Goal: Browse casually

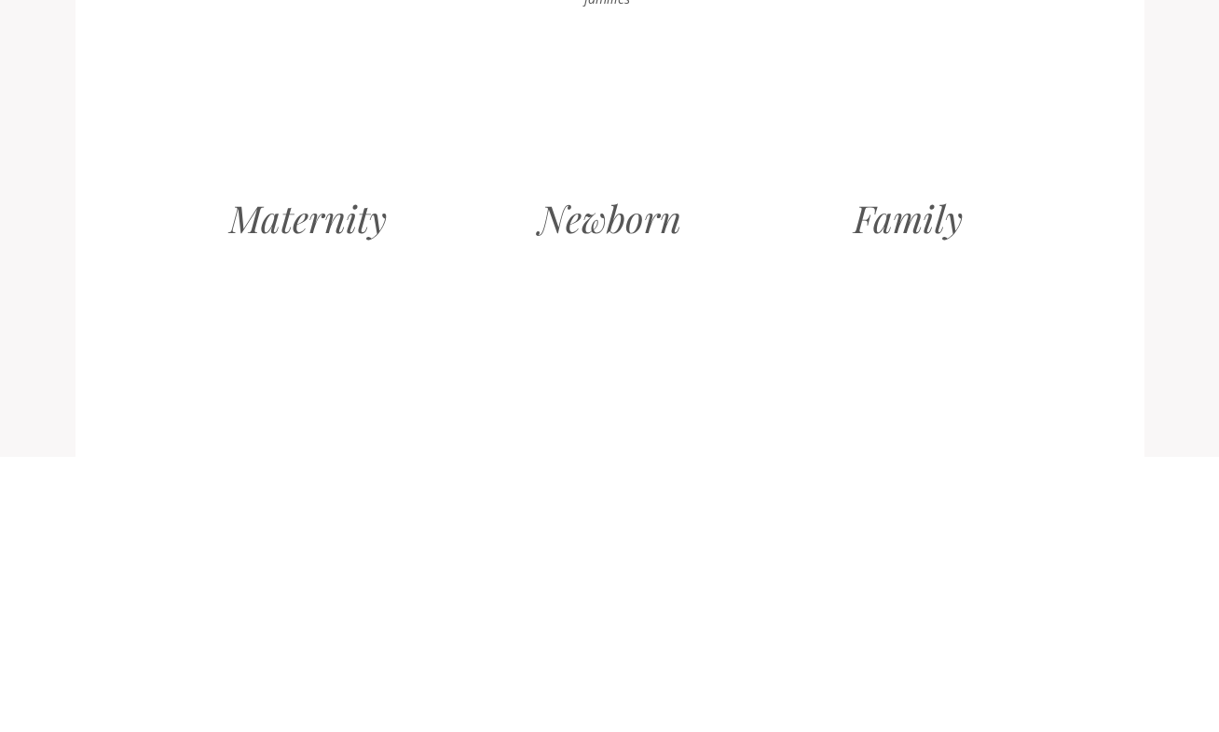
scroll to position [1894, 0]
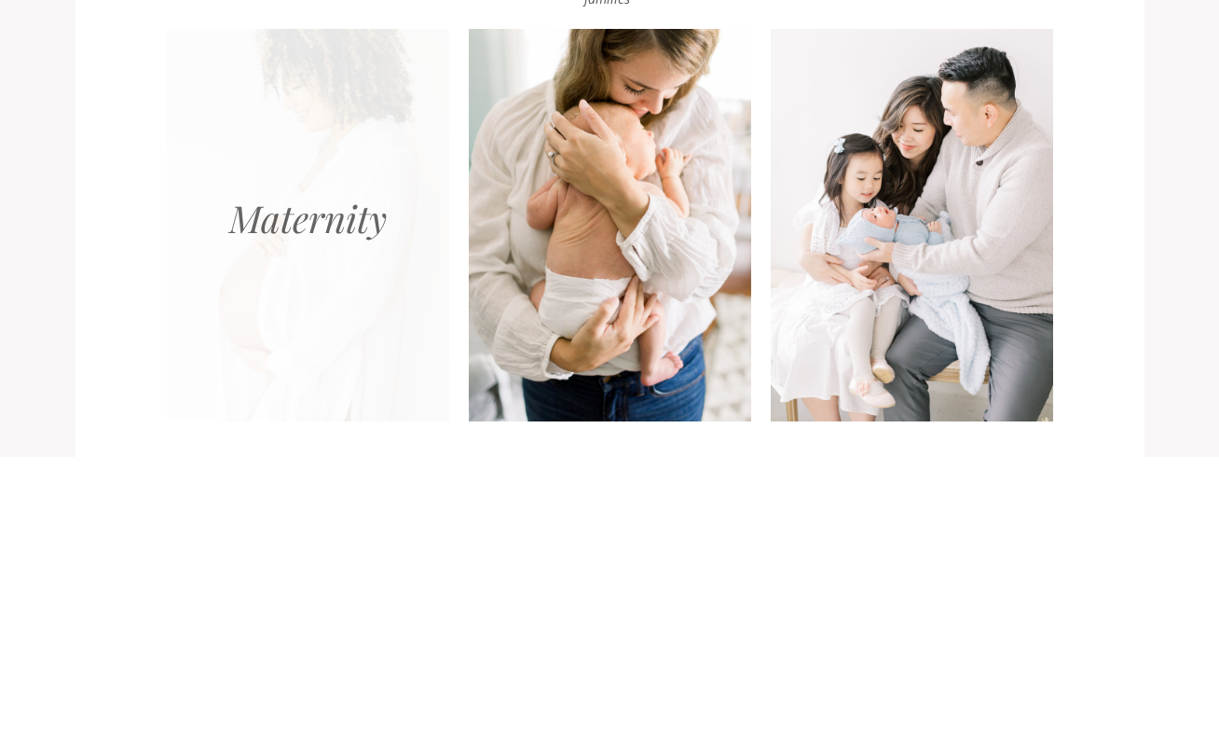
click at [295, 244] on div at bounding box center [308, 225] width 282 height 392
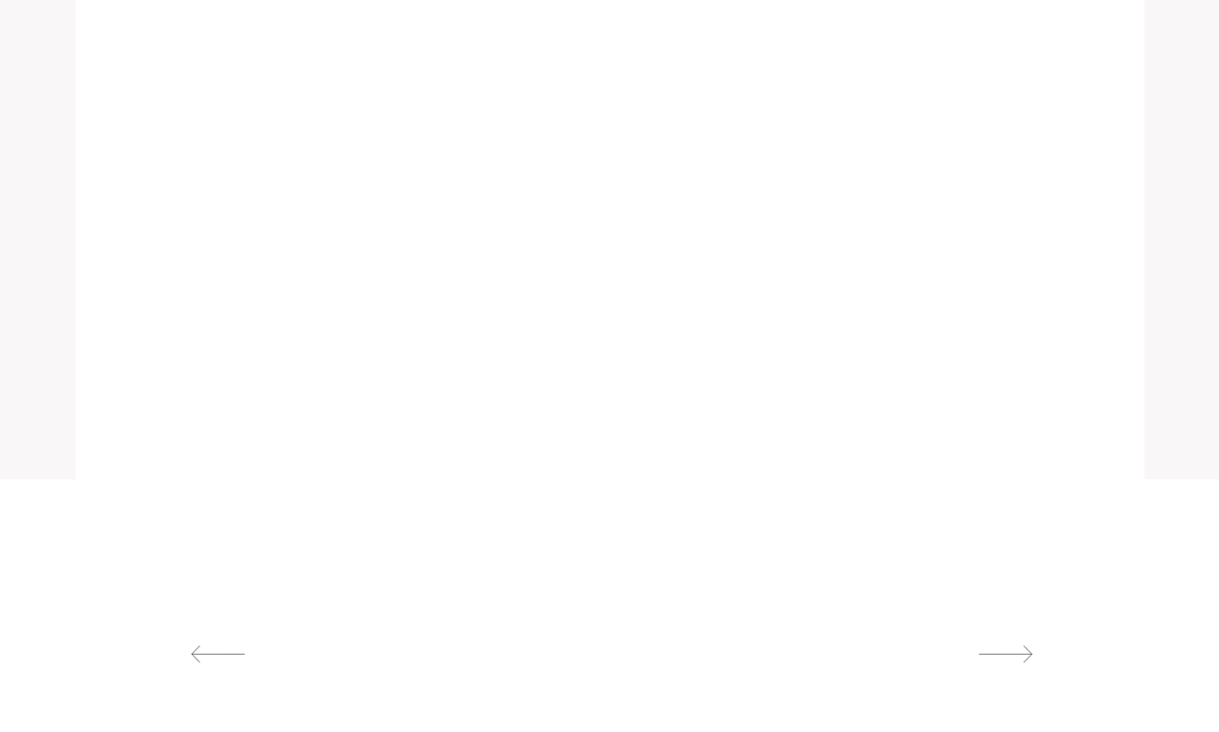
scroll to position [1857, 0]
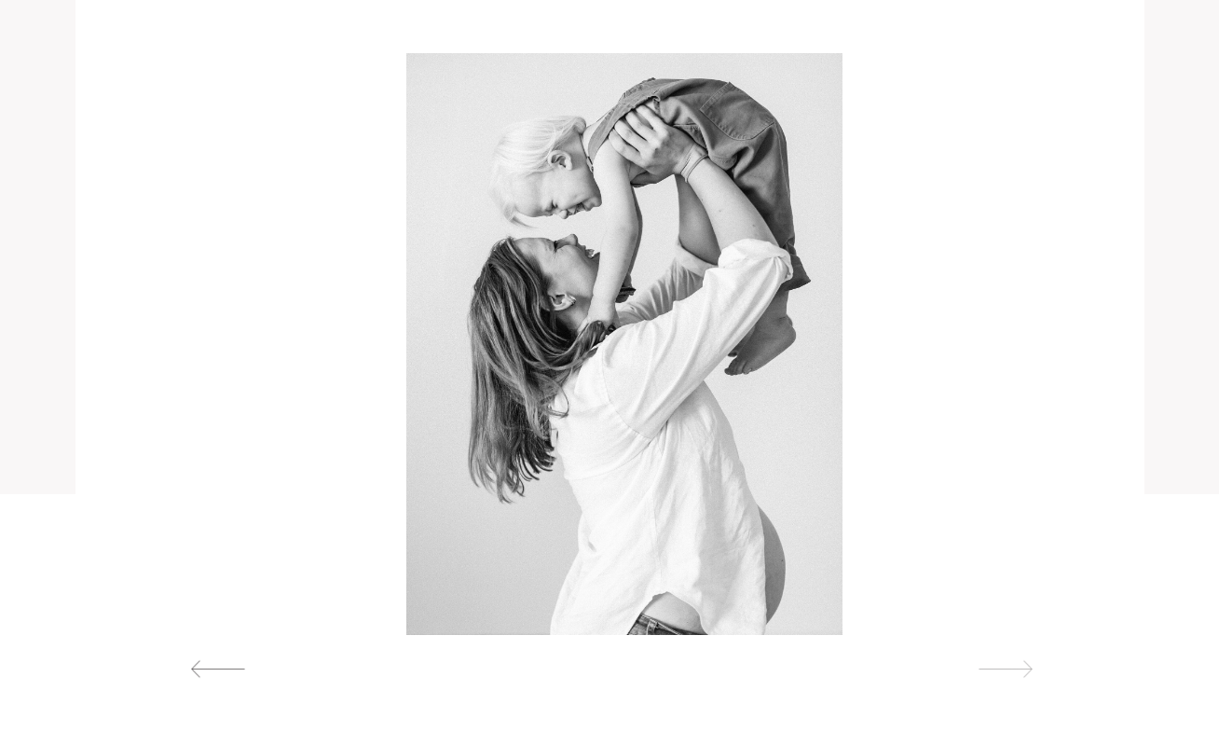
click at [1029, 667] on div at bounding box center [1006, 669] width 86 height 20
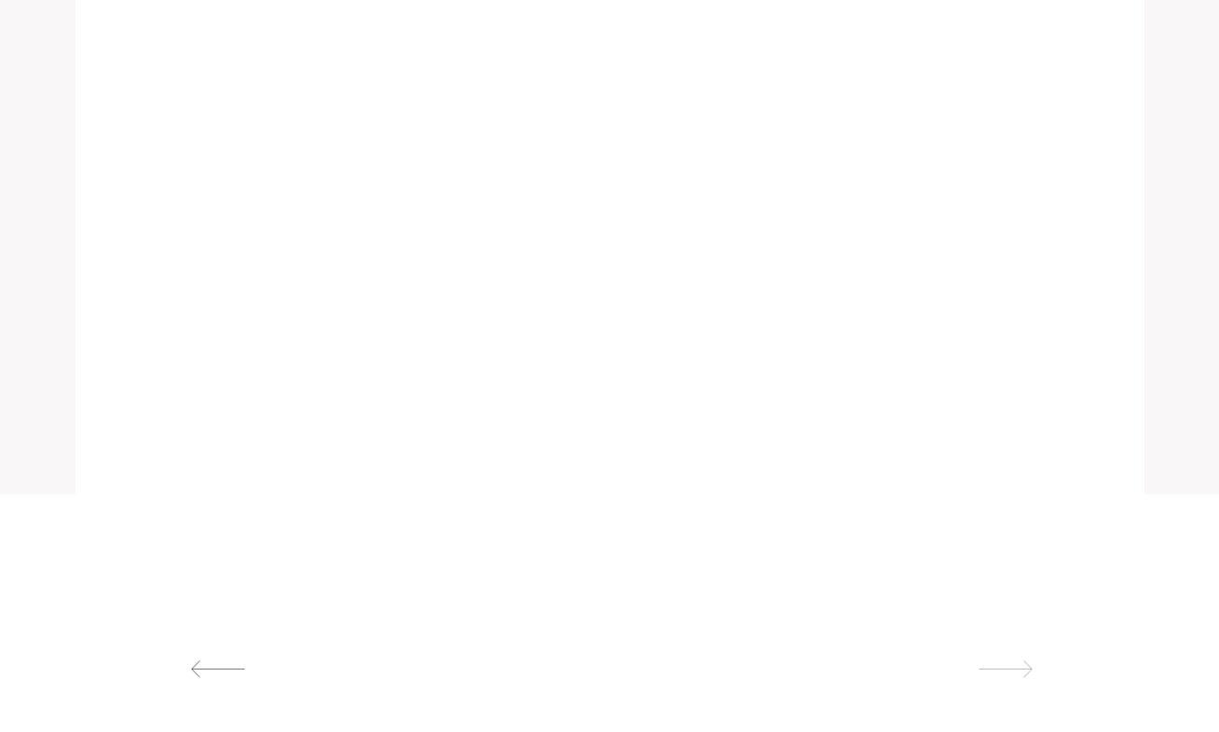
click at [1028, 665] on div at bounding box center [1006, 669] width 86 height 20
click at [213, 671] on div at bounding box center [218, 669] width 86 height 20
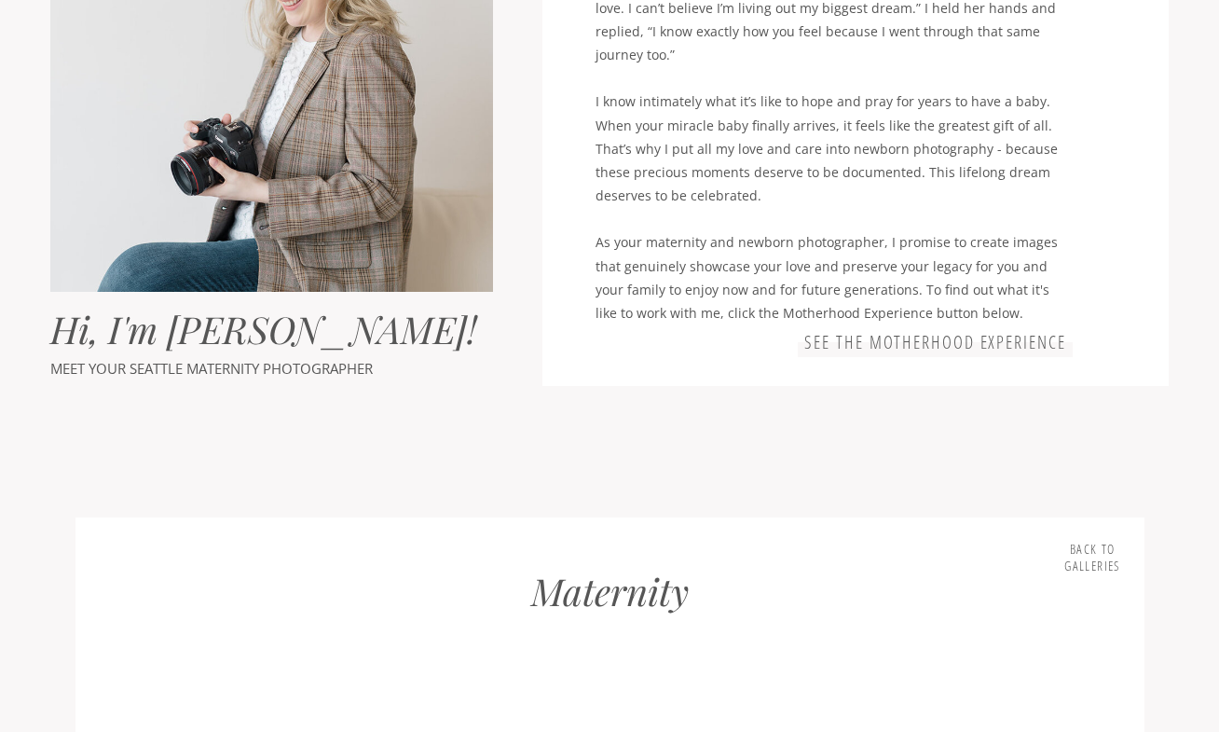
scroll to position [1246, 0]
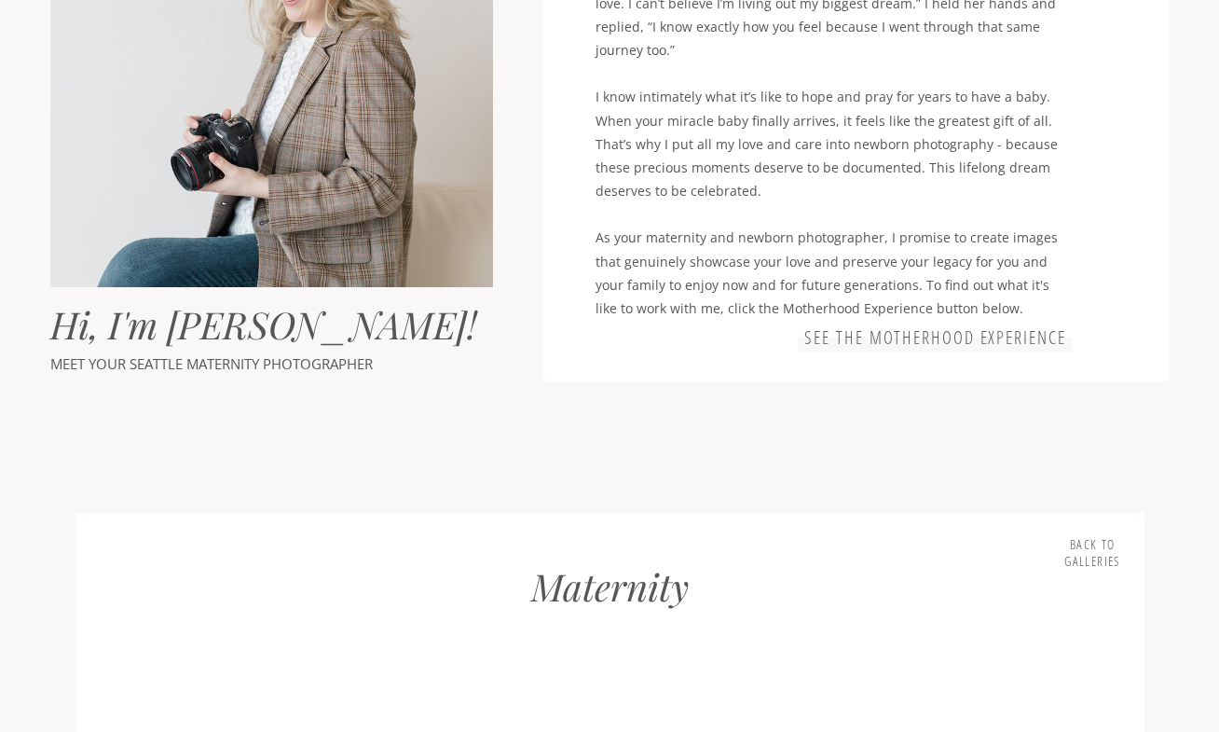
click at [1105, 570] on h3 "Back to Galleries" at bounding box center [1093, 554] width 59 height 36
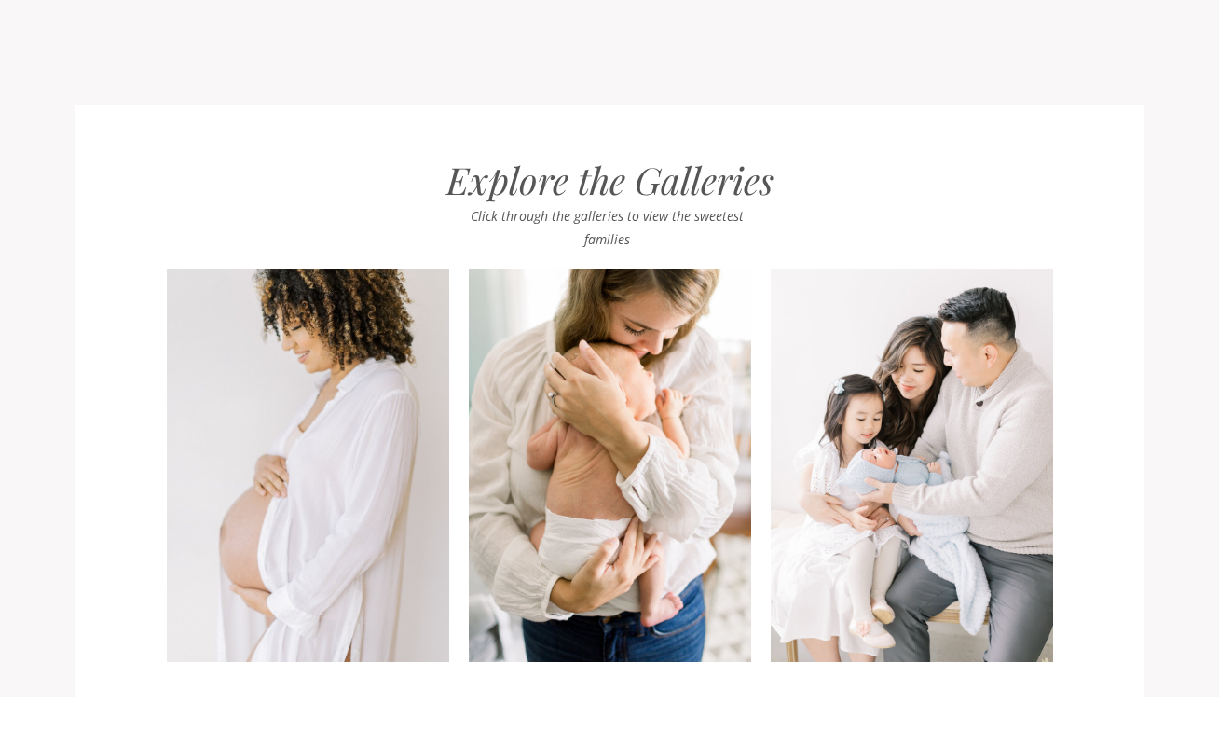
scroll to position [1698, 0]
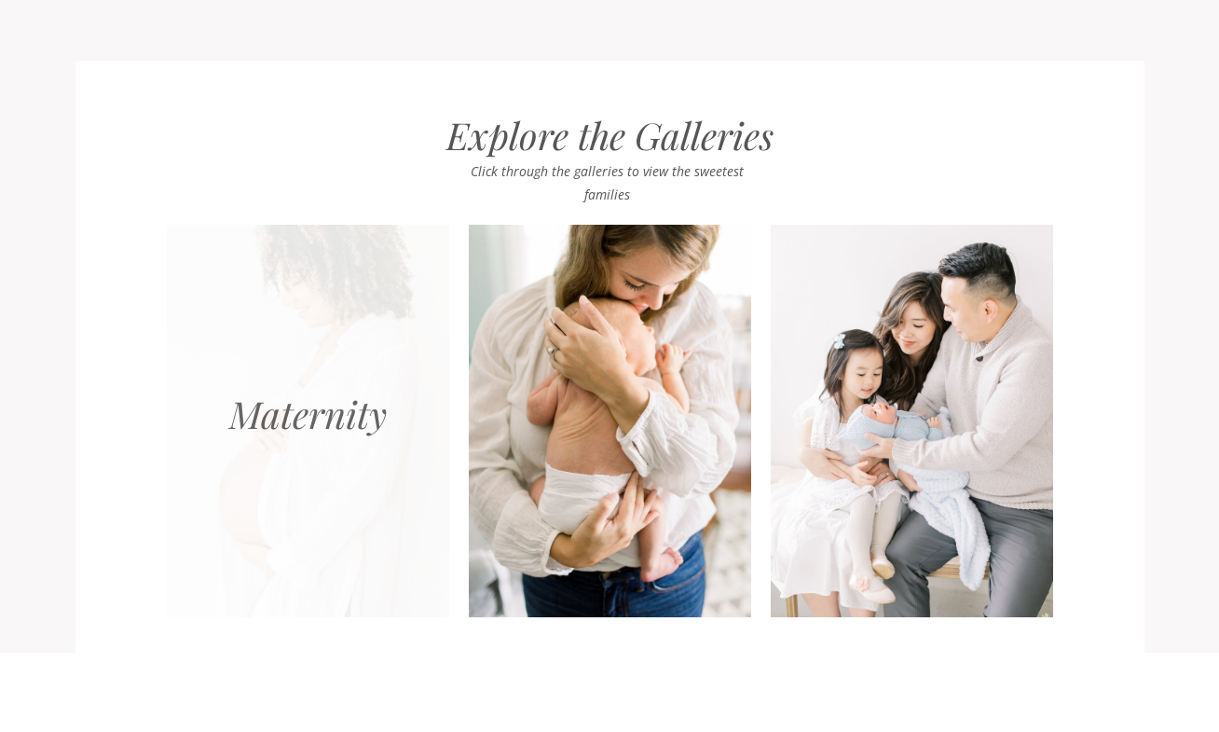
click at [318, 443] on div at bounding box center [308, 421] width 282 height 392
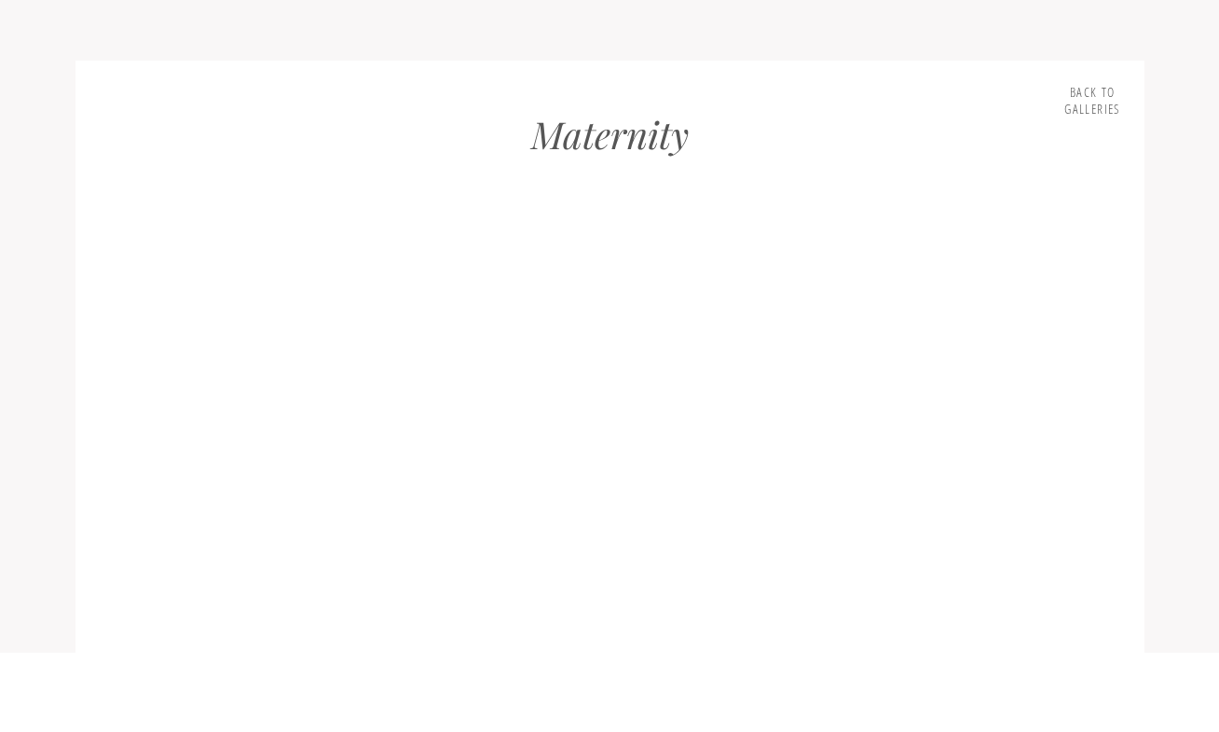
click at [624, 437] on div at bounding box center [624, 503] width 918 height 582
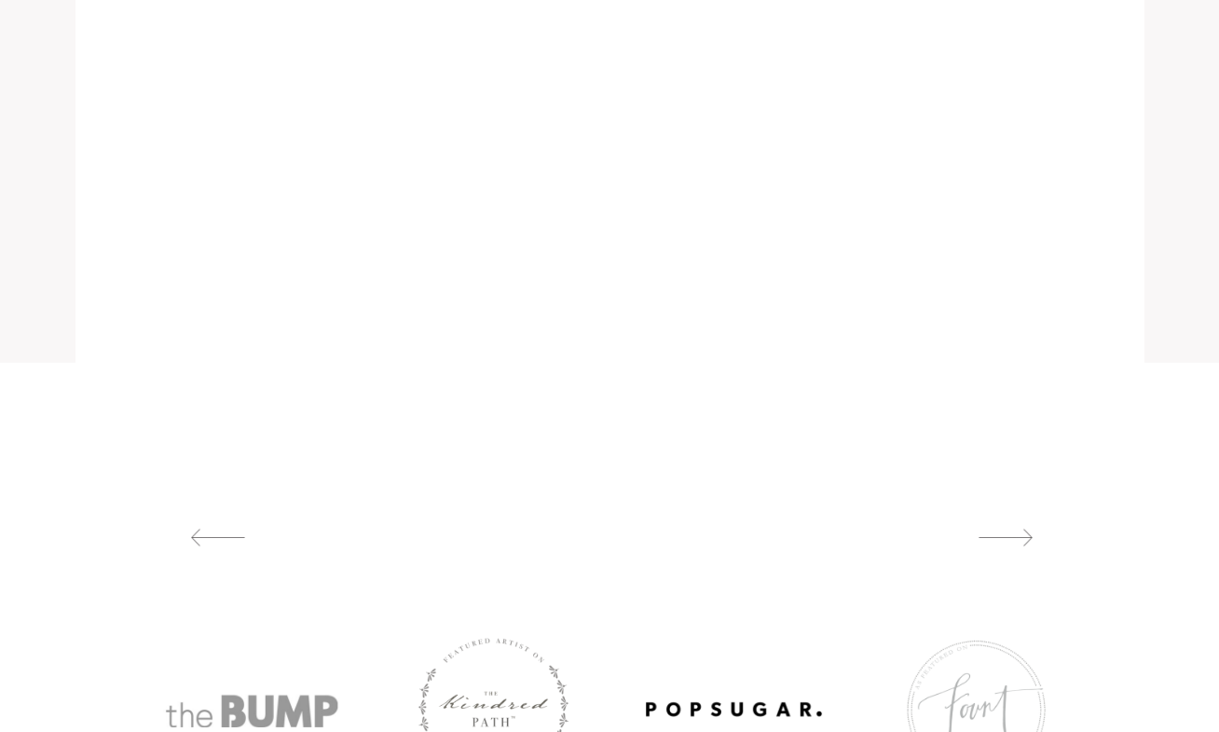
scroll to position [2003, 0]
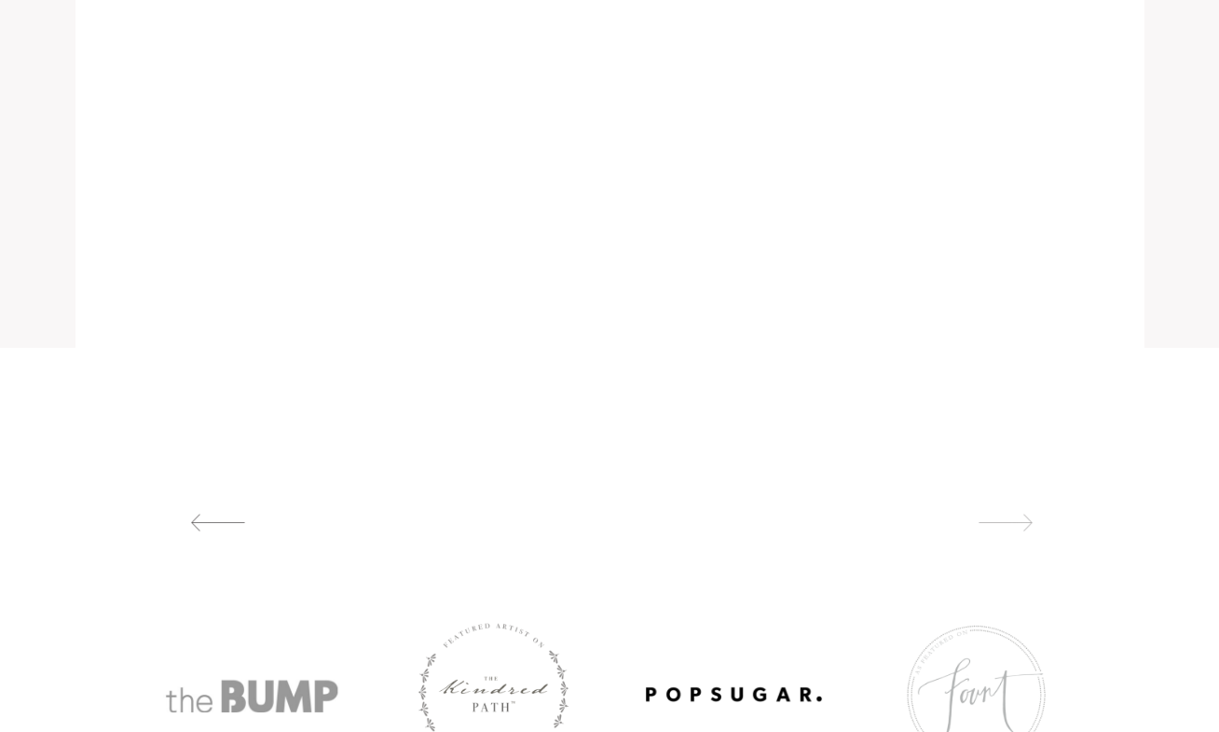
click at [1013, 529] on div at bounding box center [1006, 523] width 86 height 20
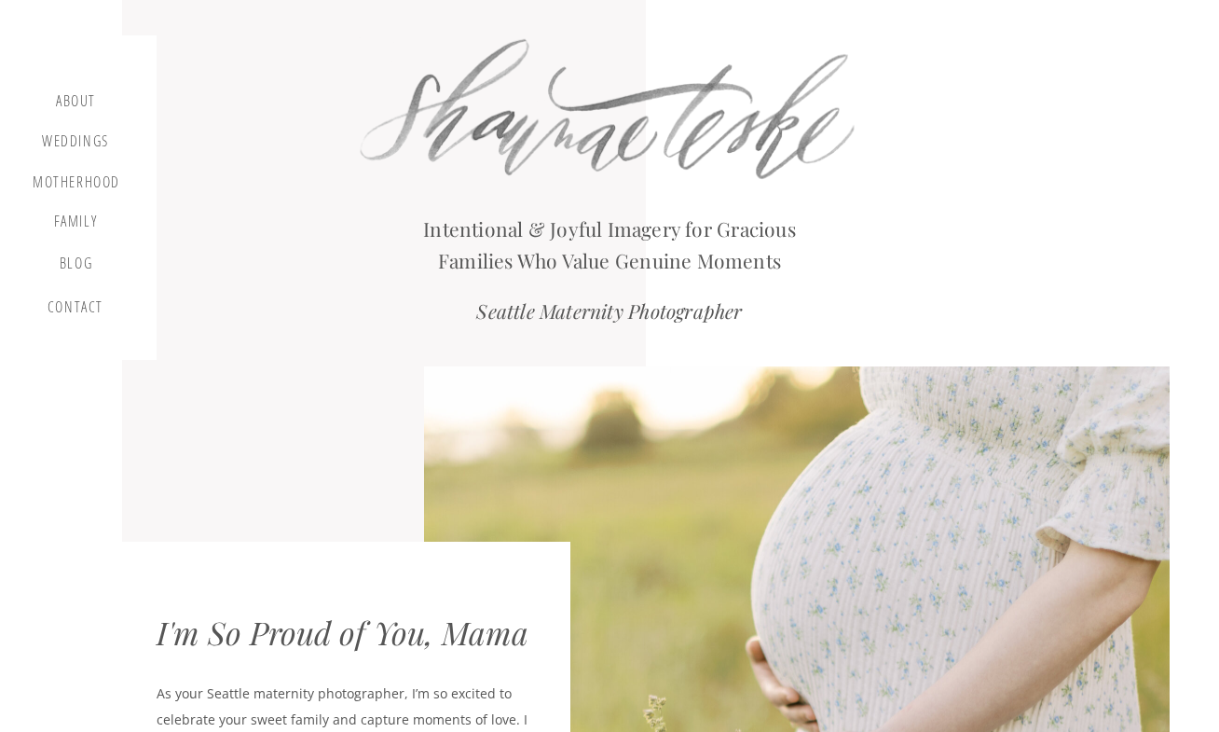
scroll to position [0, 0]
click at [91, 180] on div "motherhood" at bounding box center [77, 183] width 88 height 21
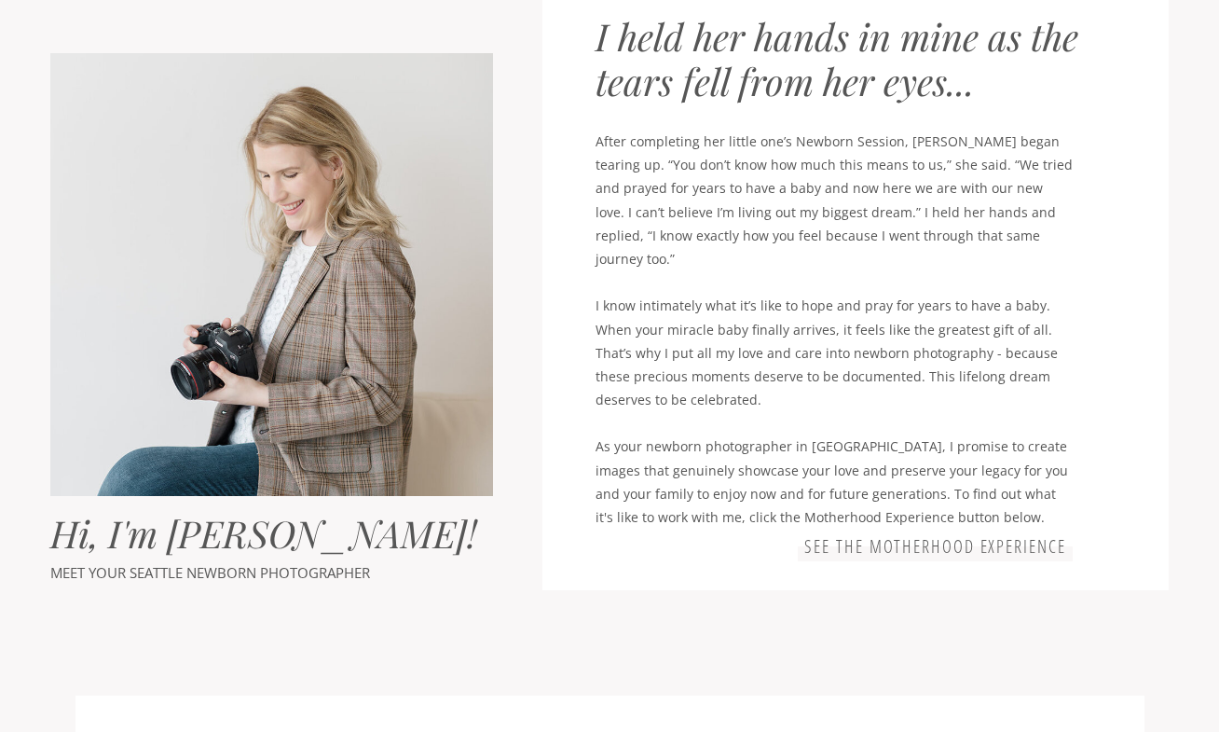
scroll to position [1020, 0]
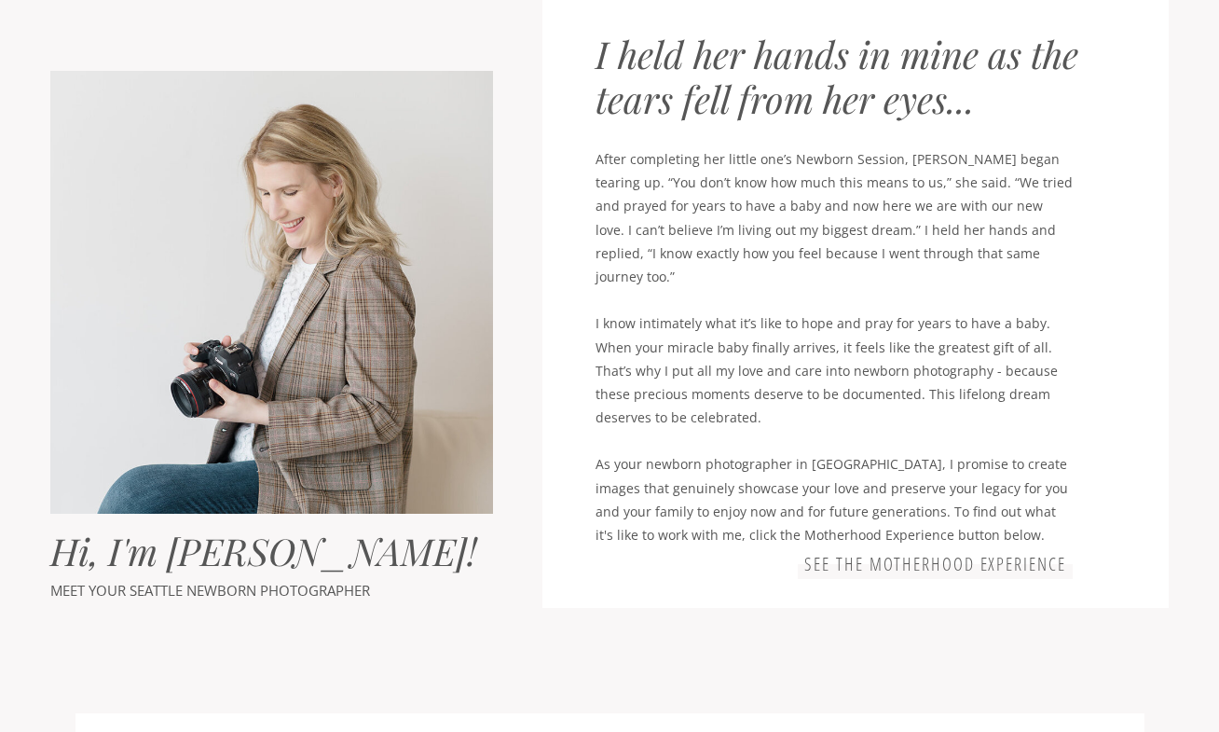
click at [936, 570] on h3 "See the motherhood experience" at bounding box center [936, 565] width 268 height 22
